Goal: Task Accomplishment & Management: Manage account settings

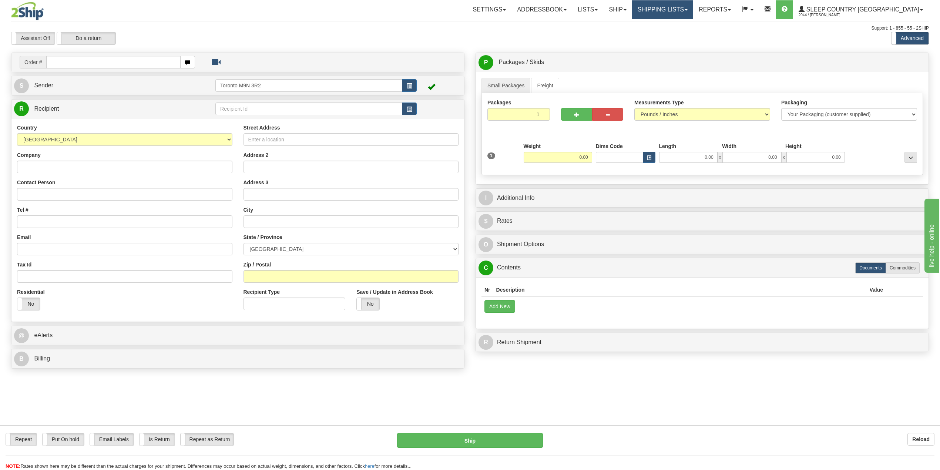
click at [693, 10] on link "Shipping lists" at bounding box center [662, 9] width 61 height 18
click at [682, 37] on span "Search Shipment History" at bounding box center [656, 36] width 57 height 6
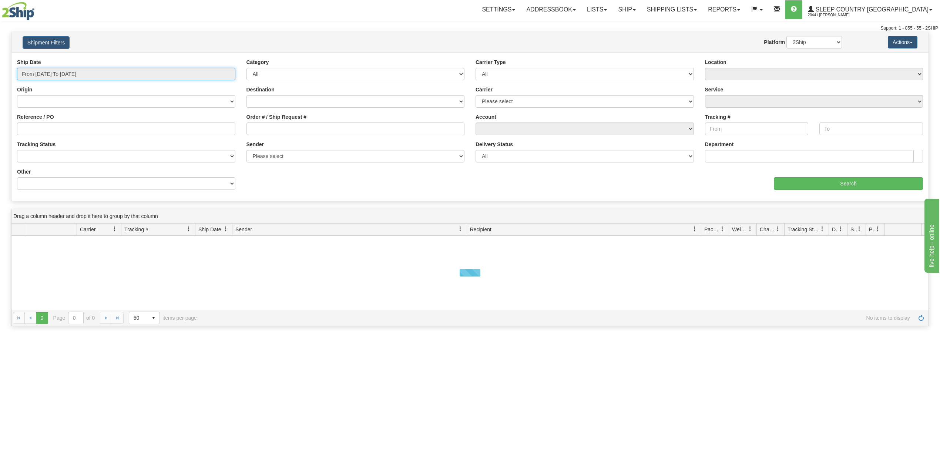
click at [82, 74] on input "From [DATE] To [DATE]" at bounding box center [126, 74] width 218 height 13
click at [53, 129] on li "Last 30 Days" at bounding box center [49, 127] width 59 height 10
type input "From [DATE] To [DATE]"
click at [53, 129] on input "Reference / PO" at bounding box center [126, 128] width 218 height 13
paste input "9000H964578"
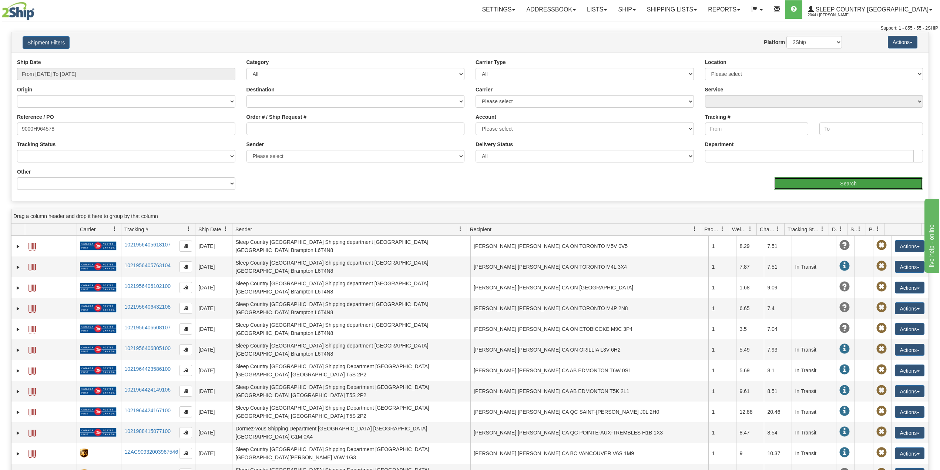
click at [795, 183] on input "Search" at bounding box center [847, 183] width 149 height 13
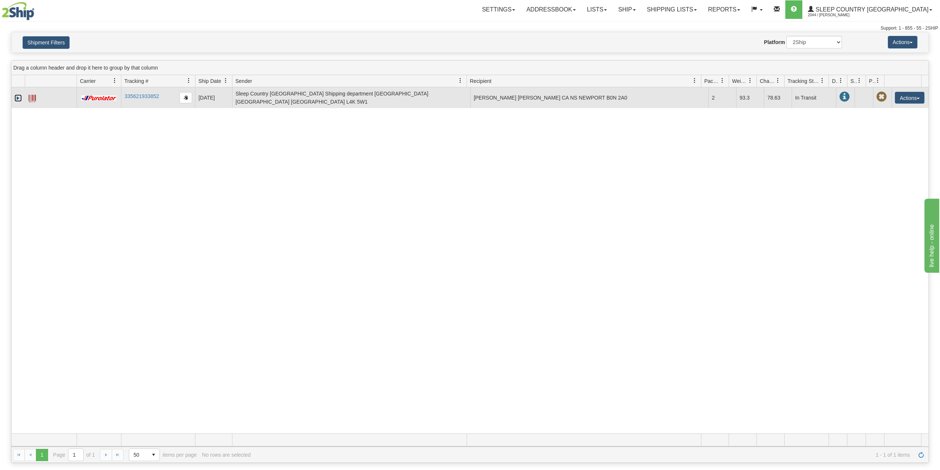
click at [17, 95] on link "Expand" at bounding box center [17, 97] width 7 height 7
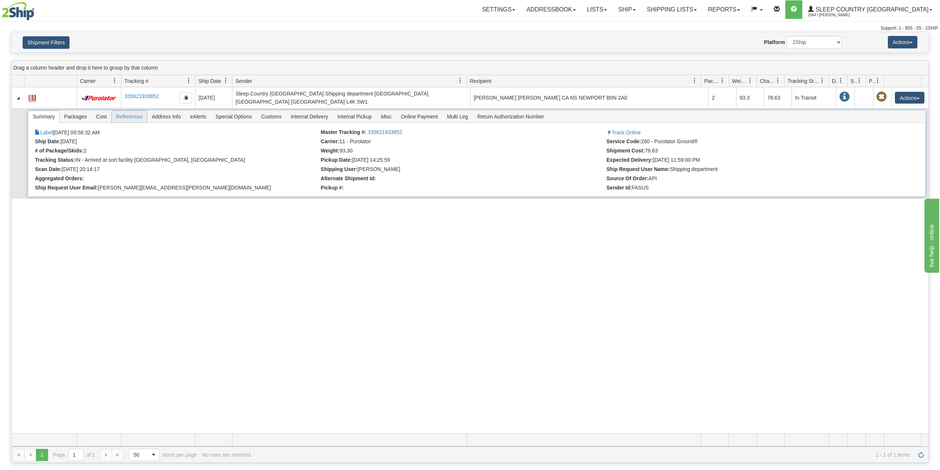
click at [127, 112] on span "References" at bounding box center [130, 117] width 36 height 12
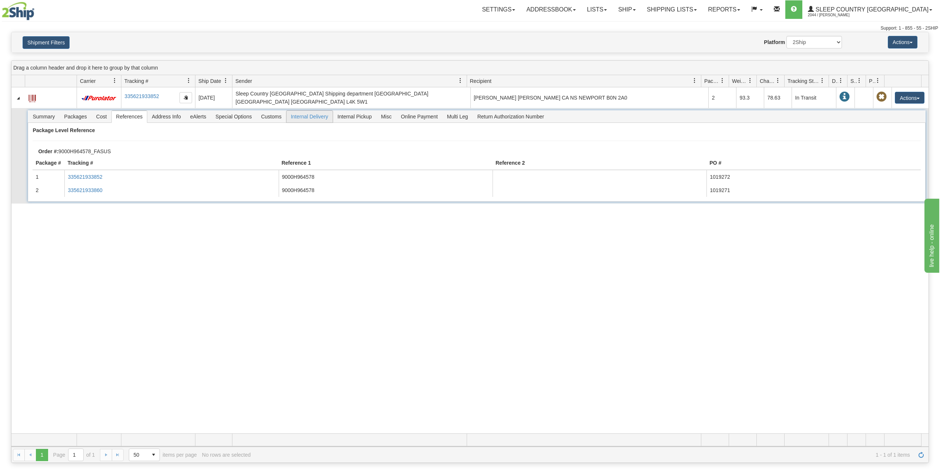
click at [313, 113] on span "Internal Delivery" at bounding box center [309, 117] width 46 height 12
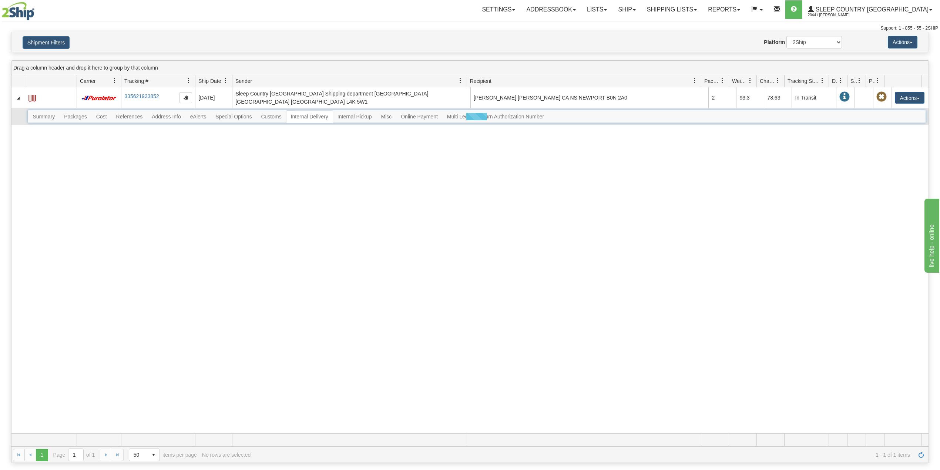
click at [271, 115] on div at bounding box center [476, 116] width 897 height 13
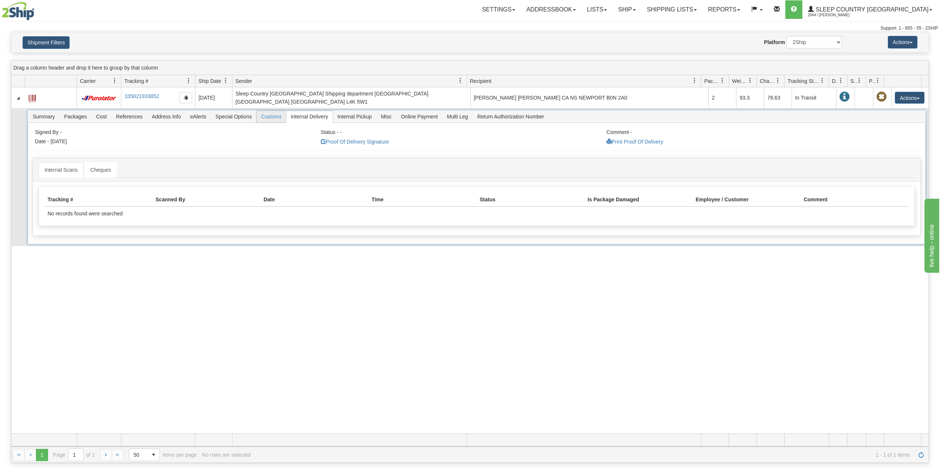
click at [274, 115] on span "Customs" at bounding box center [270, 117] width 29 height 12
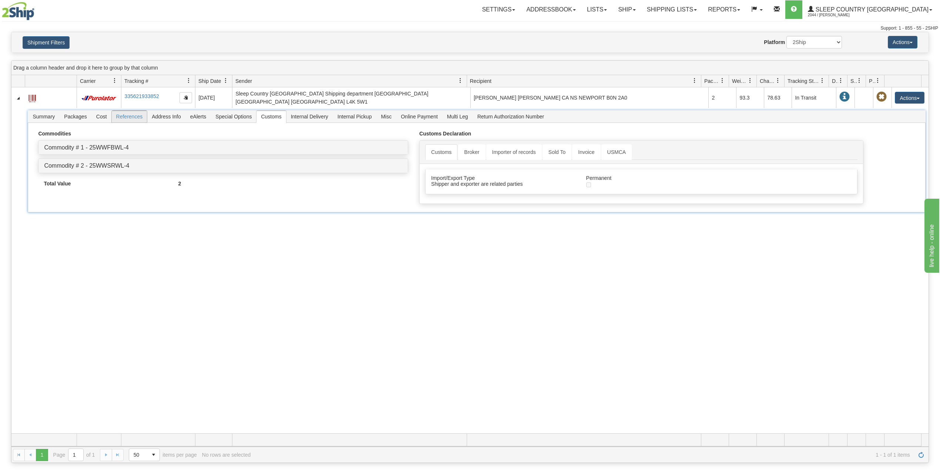
click at [130, 113] on span "References" at bounding box center [130, 117] width 36 height 12
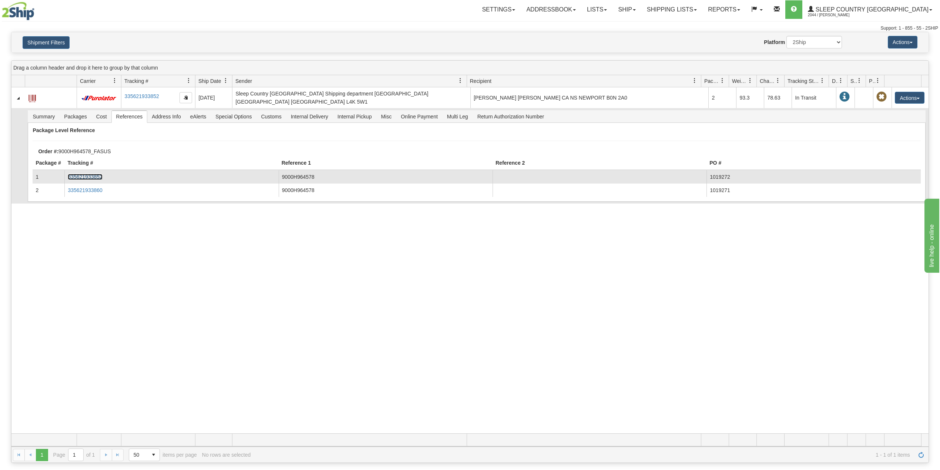
click at [86, 174] on link "335621933852" at bounding box center [85, 177] width 34 height 6
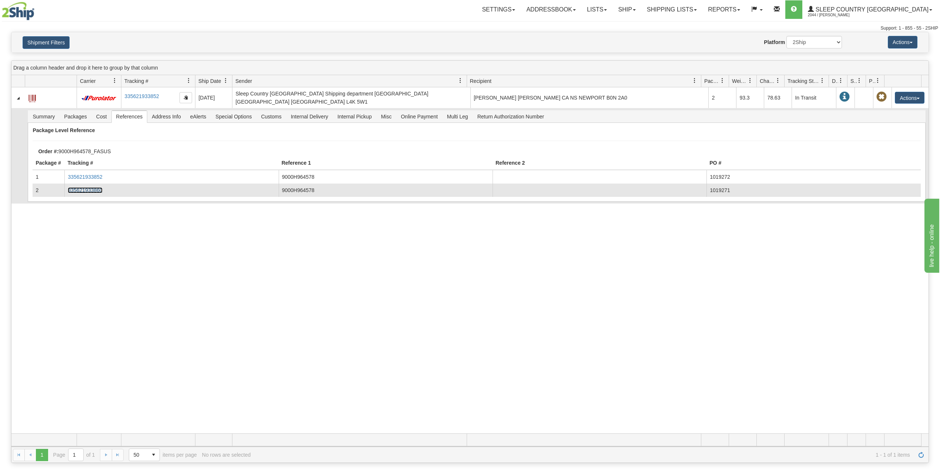
click at [91, 187] on link "335621933860" at bounding box center [85, 190] width 34 height 6
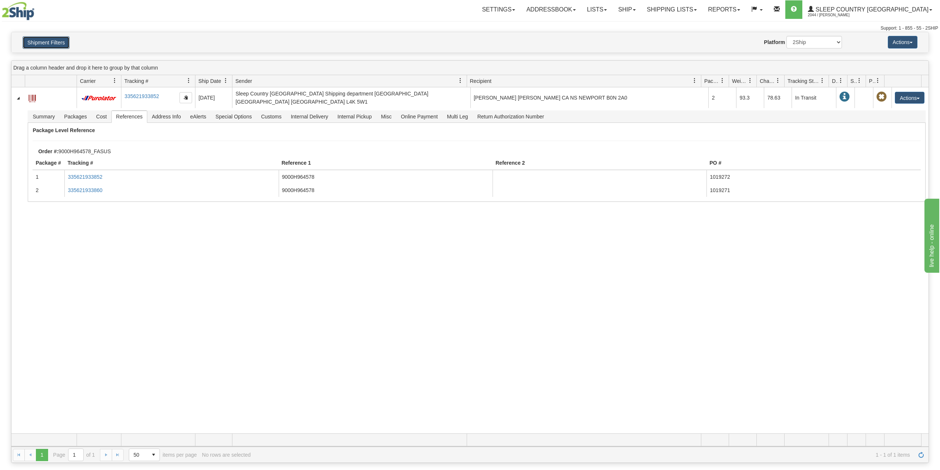
click at [45, 47] on button "Shipment Filters" at bounding box center [46, 42] width 47 height 13
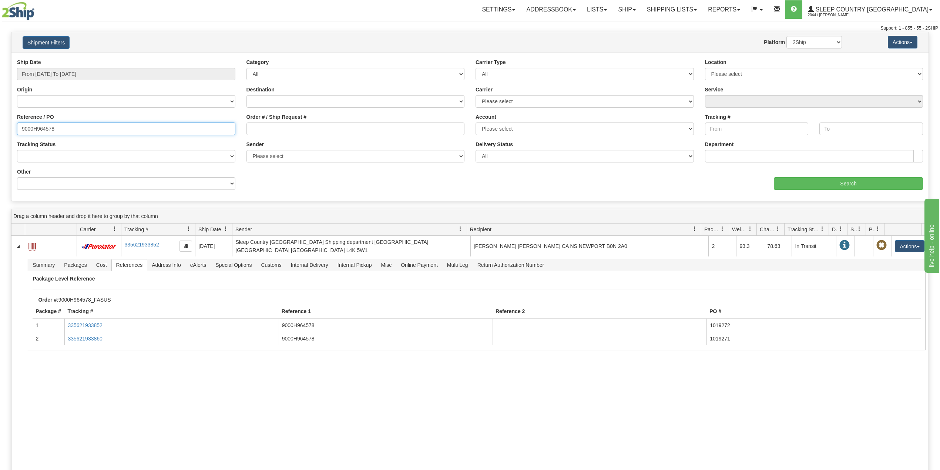
click at [45, 131] on input "9000H964578" at bounding box center [126, 128] width 218 height 13
paste input "70833"
click at [834, 182] on input "Search" at bounding box center [847, 183] width 149 height 13
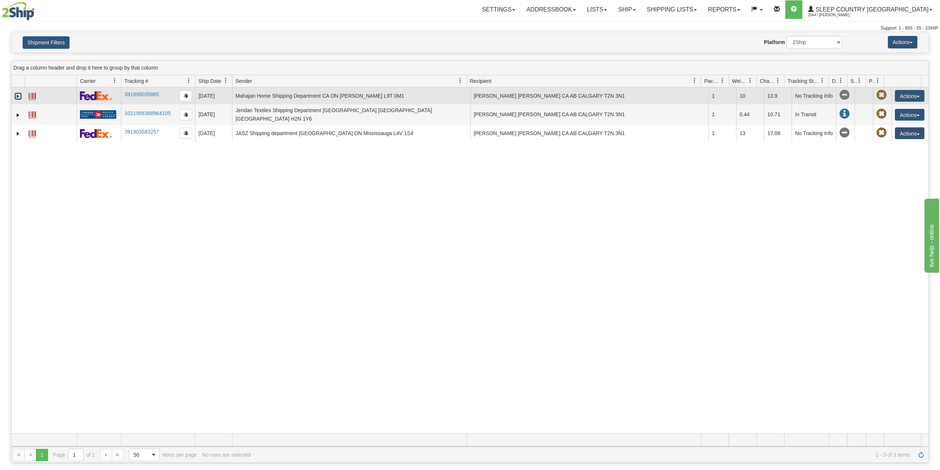
click at [14, 98] on link "Expand" at bounding box center [17, 95] width 7 height 7
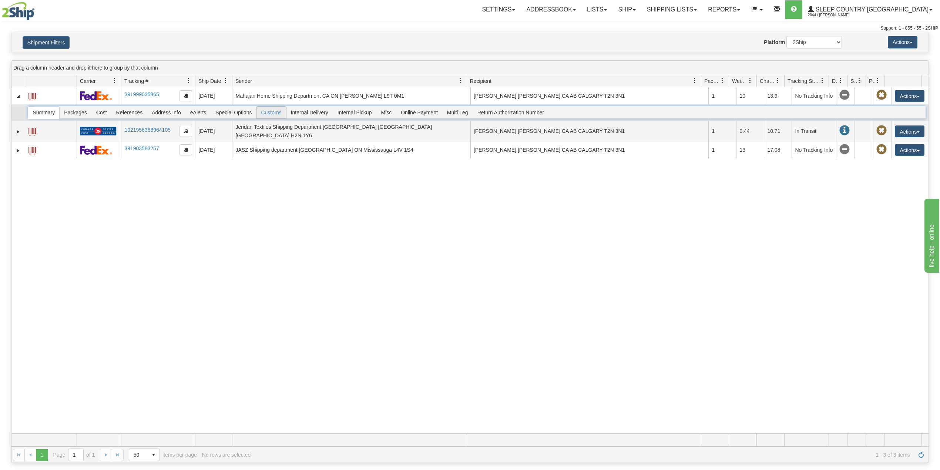
click at [279, 118] on span "Customs" at bounding box center [270, 113] width 29 height 12
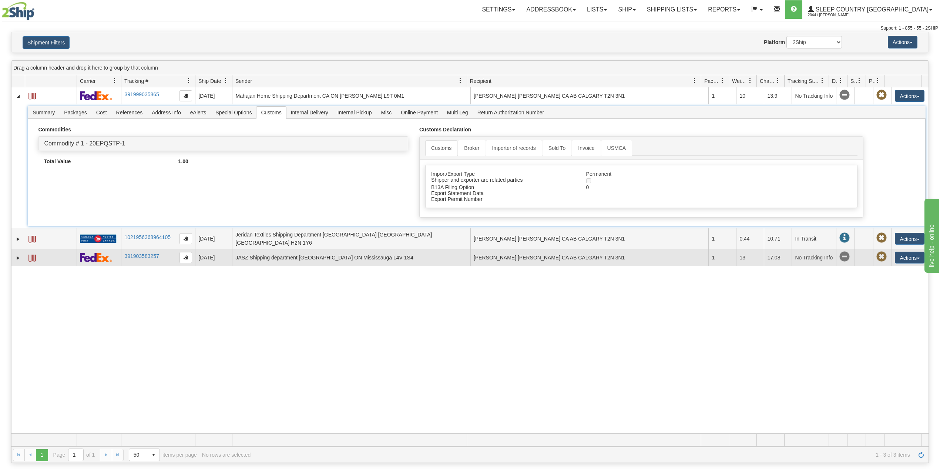
click at [13, 260] on td at bounding box center [17, 257] width 13 height 17
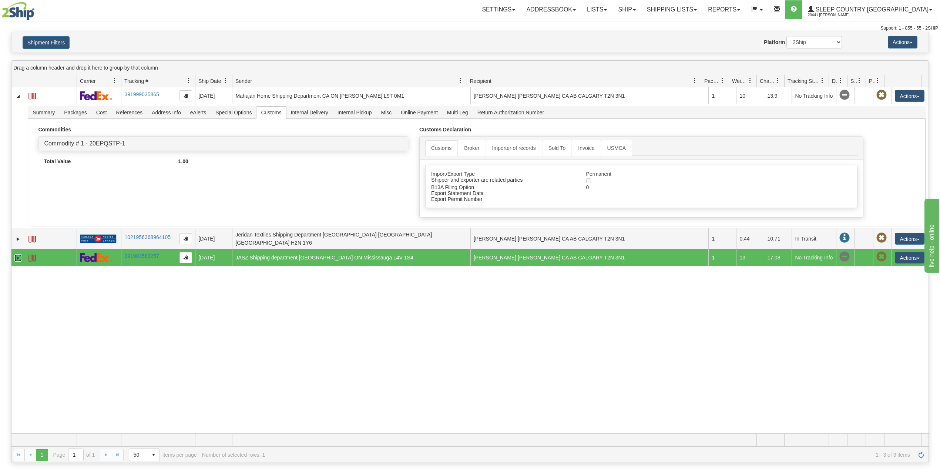
click at [17, 262] on link "Expand" at bounding box center [17, 257] width 7 height 7
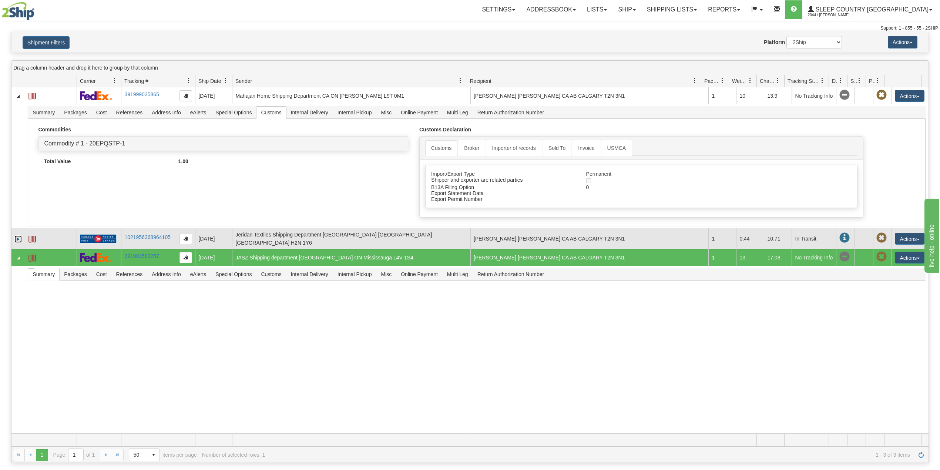
click at [15, 241] on link "Expand" at bounding box center [17, 238] width 7 height 7
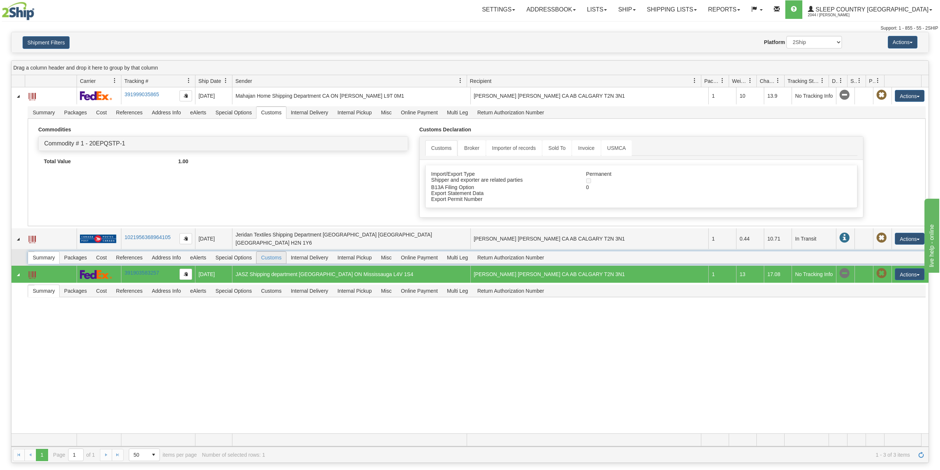
click at [282, 257] on span "Customs" at bounding box center [270, 258] width 29 height 12
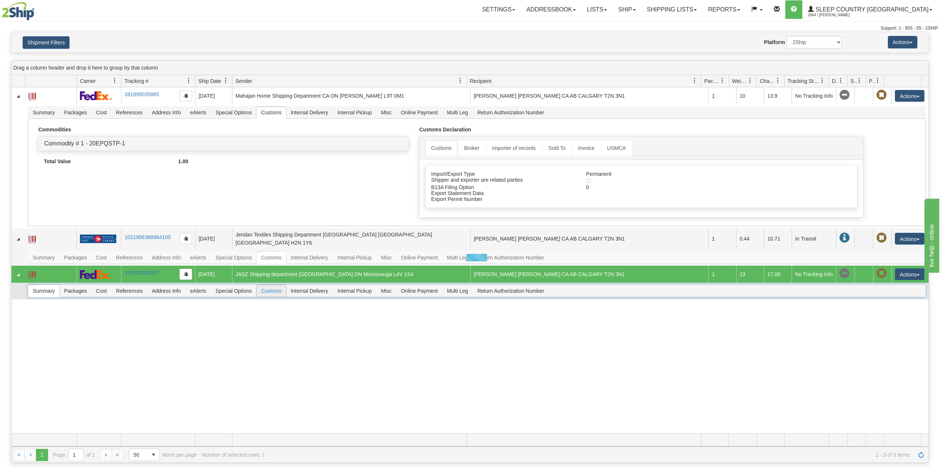
click at [274, 297] on span "Customs" at bounding box center [270, 291] width 29 height 12
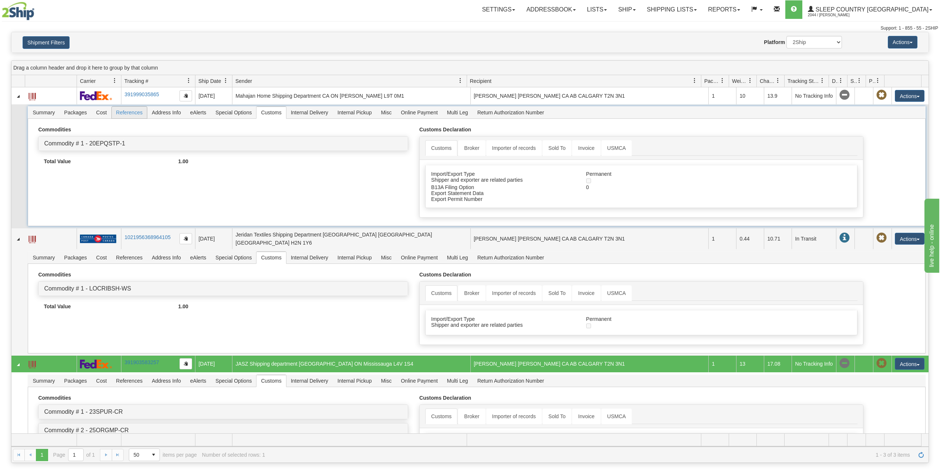
click at [129, 118] on span "References" at bounding box center [130, 113] width 36 height 12
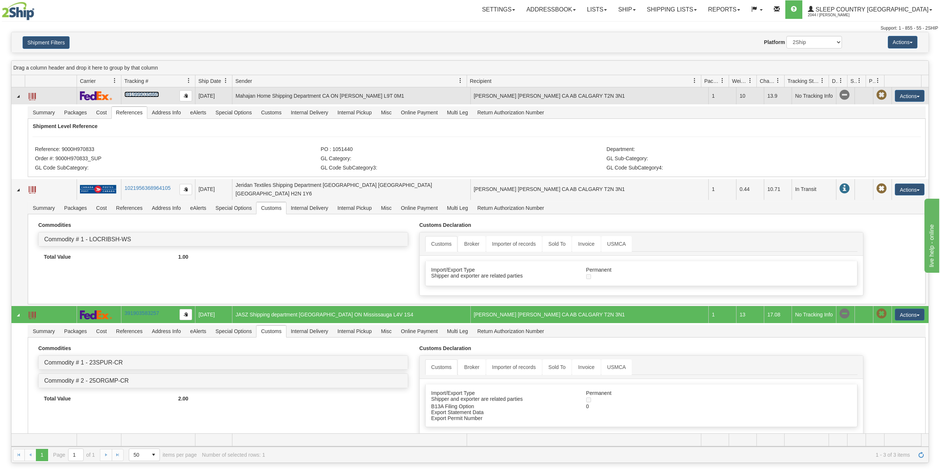
click at [149, 97] on link "391999035865" at bounding box center [141, 94] width 34 height 6
click at [150, 95] on link "391999035865" at bounding box center [141, 94] width 34 height 6
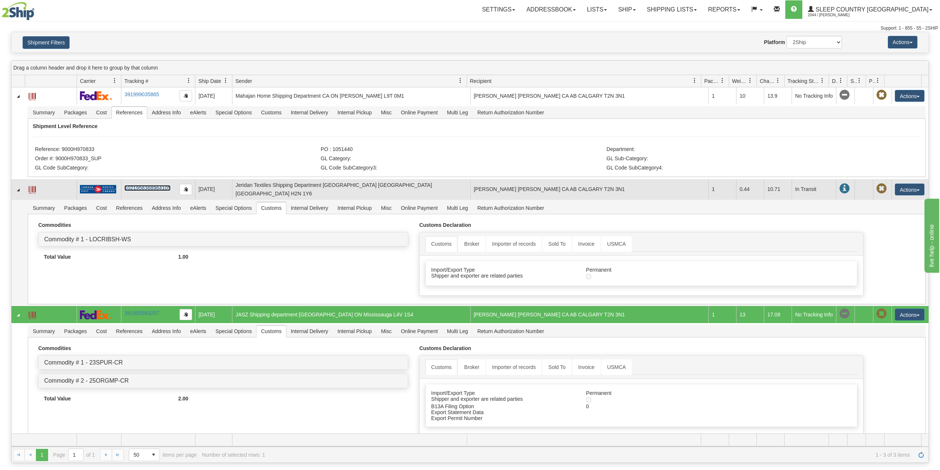
click at [147, 191] on link "1021956368964105" at bounding box center [147, 188] width 46 height 6
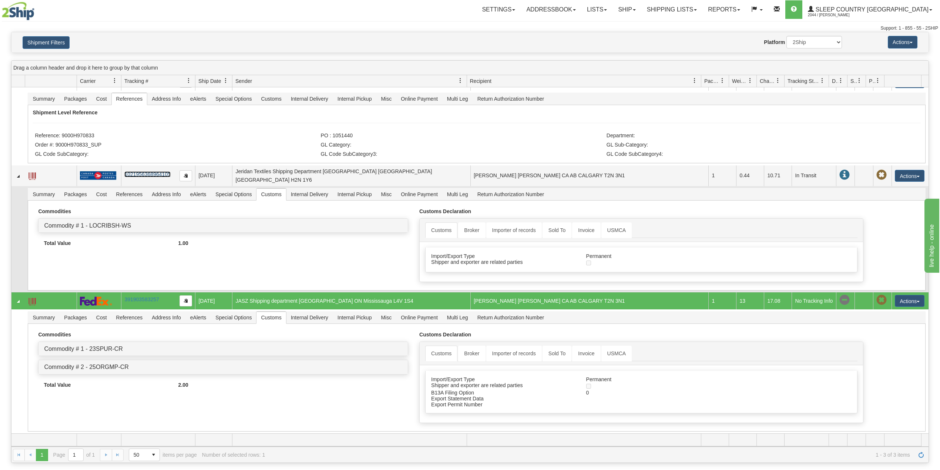
scroll to position [21, 0]
click at [143, 298] on link "391903583257" at bounding box center [141, 299] width 34 height 6
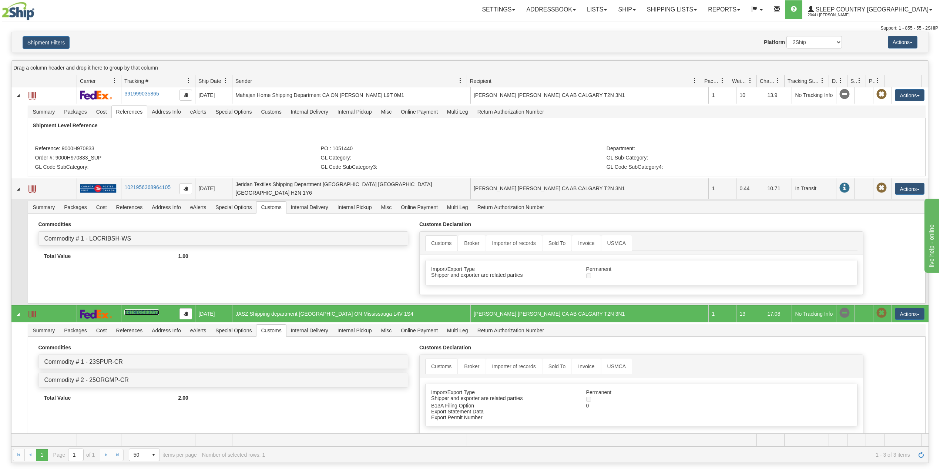
scroll to position [0, 0]
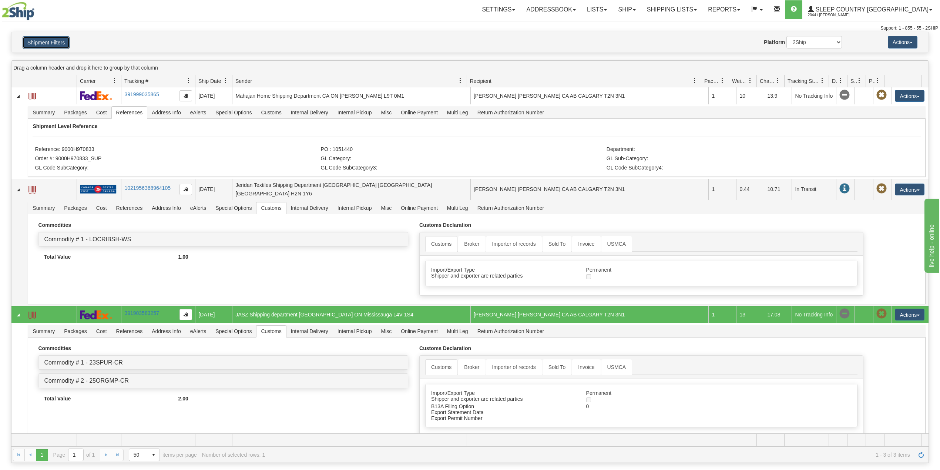
click at [42, 48] on button "Shipment Filters" at bounding box center [46, 42] width 47 height 13
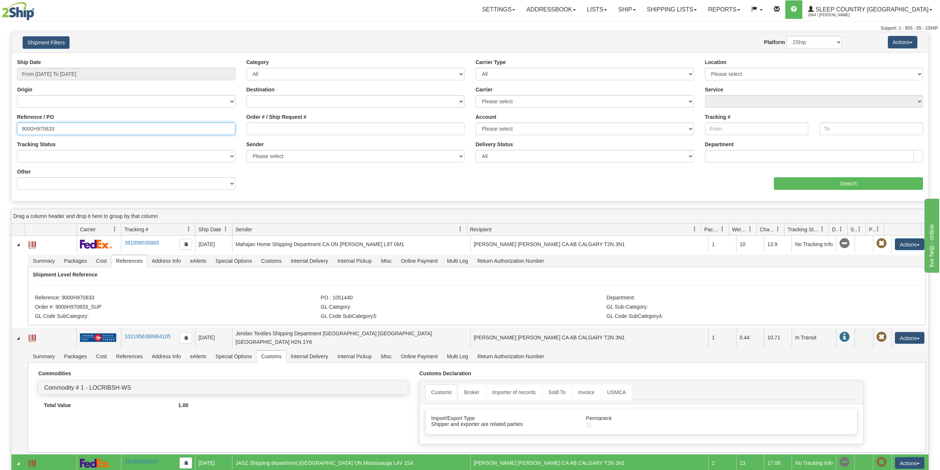
click at [44, 127] on input "9000H970833" at bounding box center [126, 128] width 218 height 13
paste input "1024"
type input "9000H971024"
click at [794, 186] on input "Search" at bounding box center [847, 183] width 149 height 13
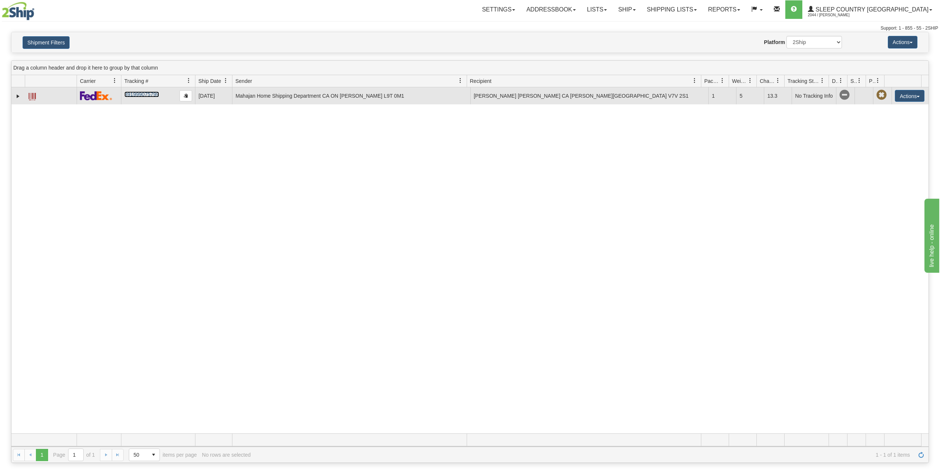
click at [145, 97] on link "391999075799" at bounding box center [141, 94] width 34 height 6
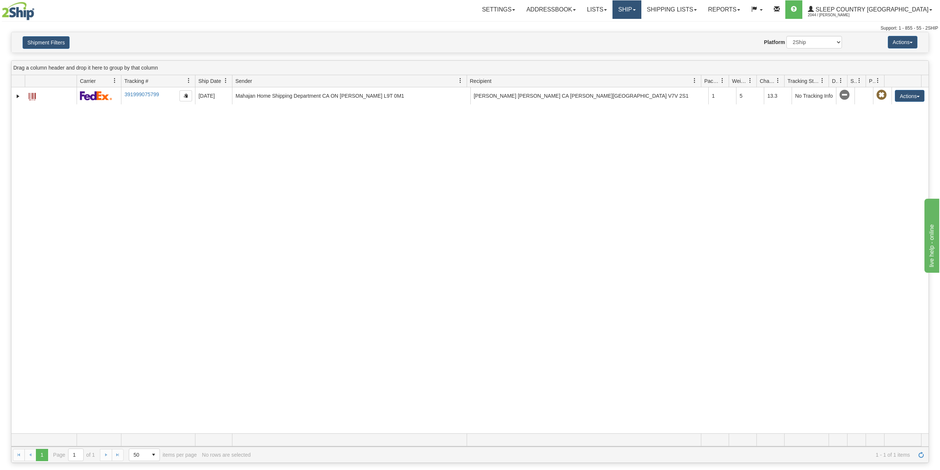
click at [641, 11] on link "Ship" at bounding box center [626, 9] width 28 height 18
click at [633, 33] on span "OnHold / Order Queue" at bounding box center [607, 36] width 52 height 6
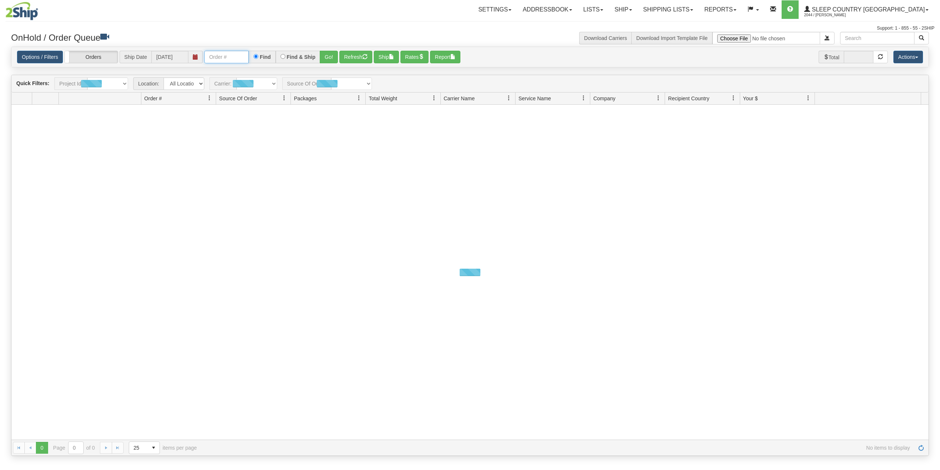
drag, startPoint x: 0, startPoint y: 0, endPoint x: 225, endPoint y: 61, distance: 233.3
click at [225, 61] on input "text" at bounding box center [226, 57] width 44 height 13
paste input "9000H964844"
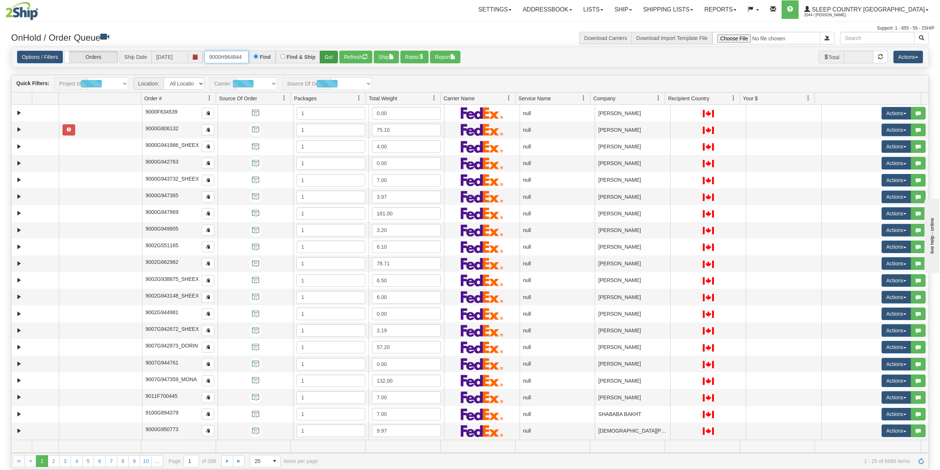
type input "9000H964844"
click at [329, 58] on button "Go!" at bounding box center [329, 57] width 18 height 13
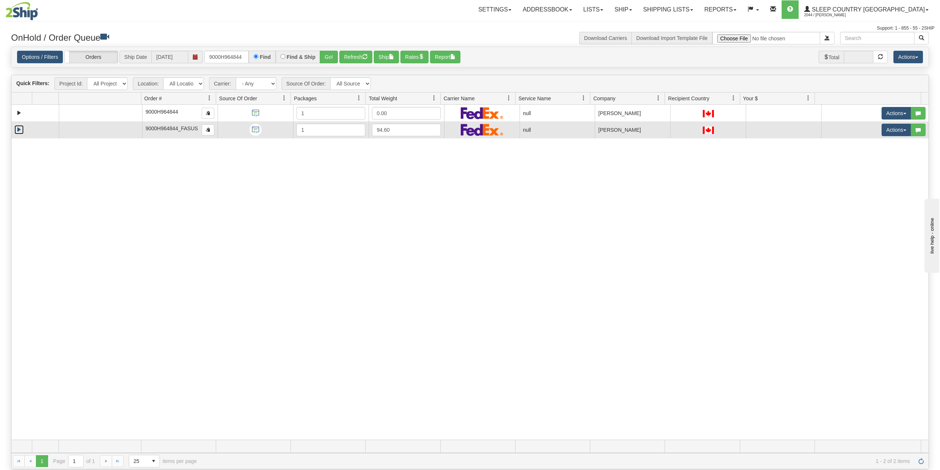
click at [18, 131] on link "Expand" at bounding box center [18, 129] width 9 height 9
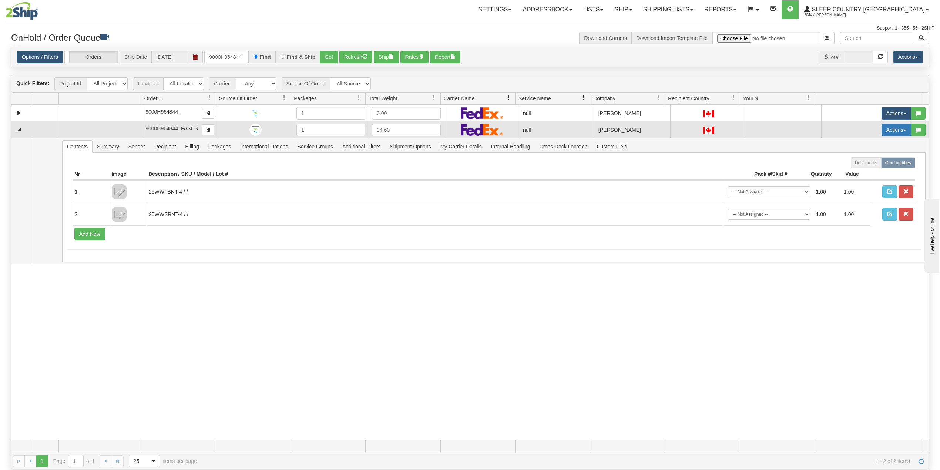
click at [887, 132] on button "Actions" at bounding box center [896, 130] width 30 height 13
click at [856, 182] on span "Delete" at bounding box center [864, 182] width 20 height 6
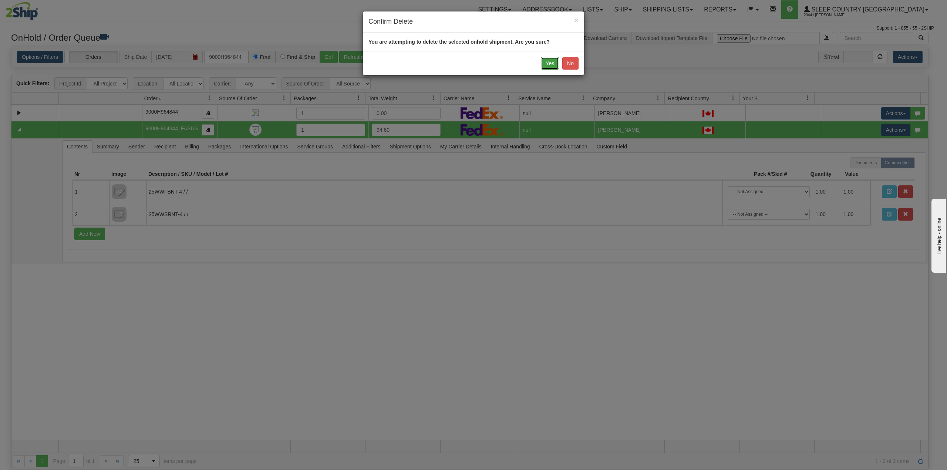
click at [548, 60] on button "Yes" at bounding box center [550, 63] width 18 height 13
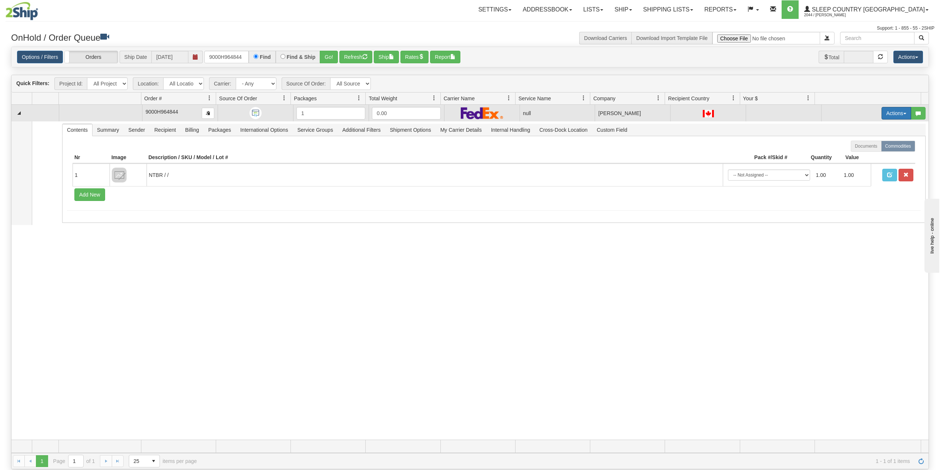
click at [881, 114] on button "Actions" at bounding box center [896, 113] width 30 height 13
click at [859, 167] on span "Delete" at bounding box center [864, 166] width 20 height 6
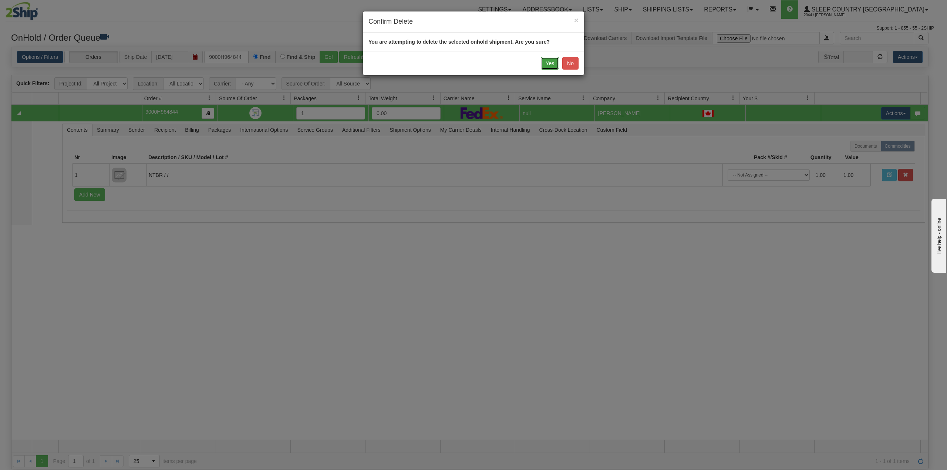
click at [545, 58] on button "Yes" at bounding box center [550, 63] width 18 height 13
